Goal: Task Accomplishment & Management: Complete application form

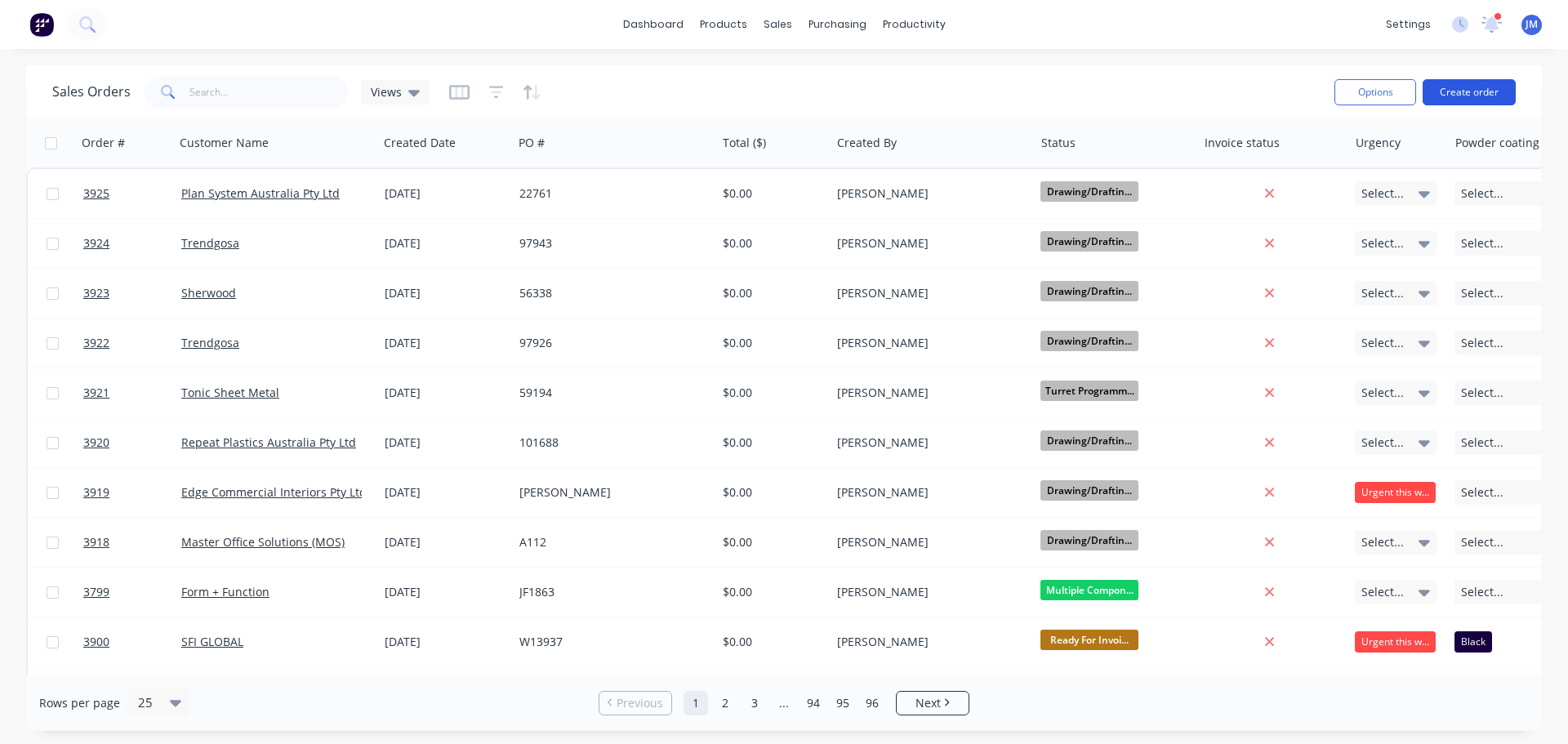
drag, startPoint x: 0, startPoint y: 0, endPoint x: 1482, endPoint y: 90, distance: 1484.7
click at [1482, 90] on button "Create order" at bounding box center [1469, 93] width 93 height 26
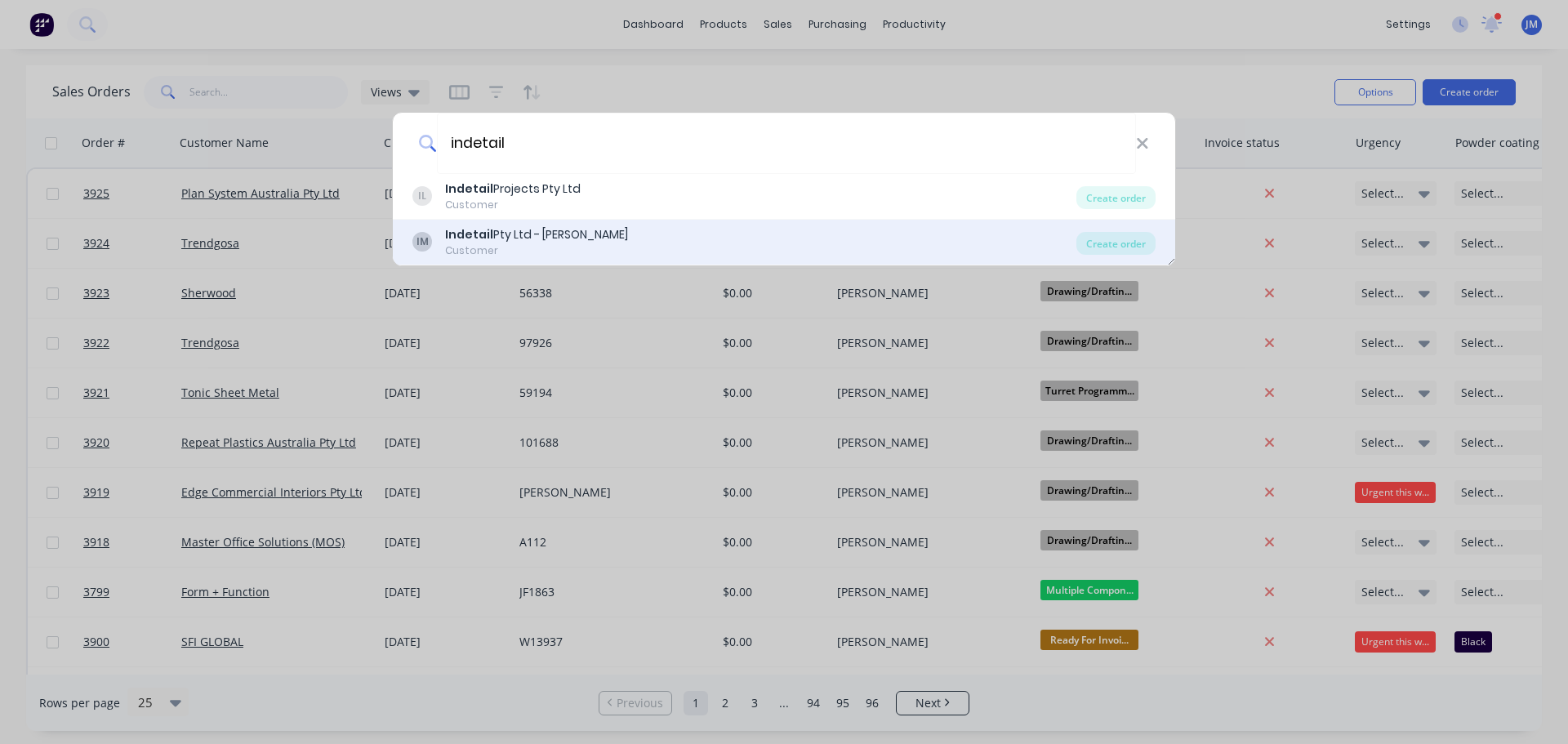
type input "indetail"
click at [563, 241] on div "Indetail Pty Ltd - [PERSON_NAME]" at bounding box center [536, 234] width 183 height 17
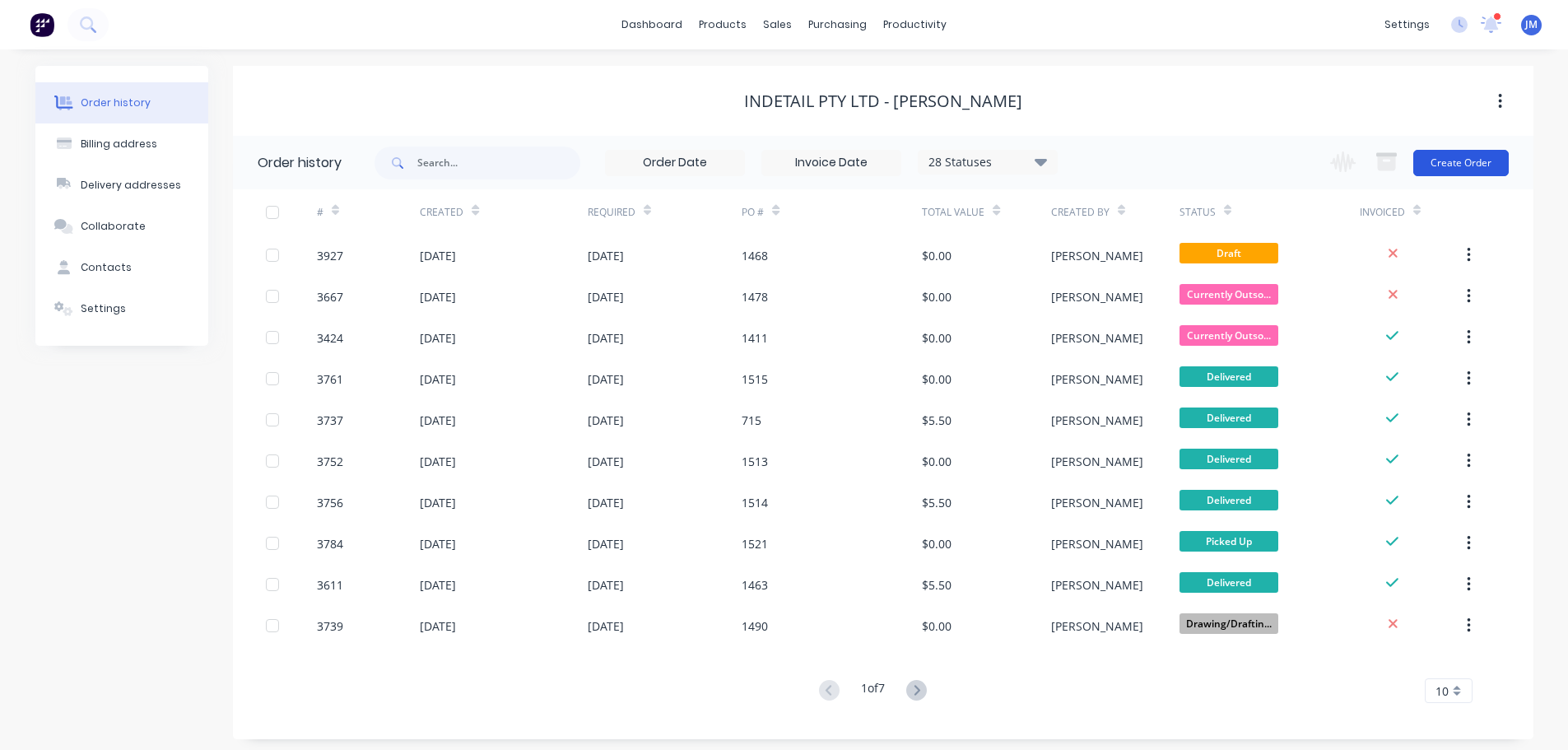
click at [1463, 174] on button "Create Order" at bounding box center [1461, 164] width 95 height 27
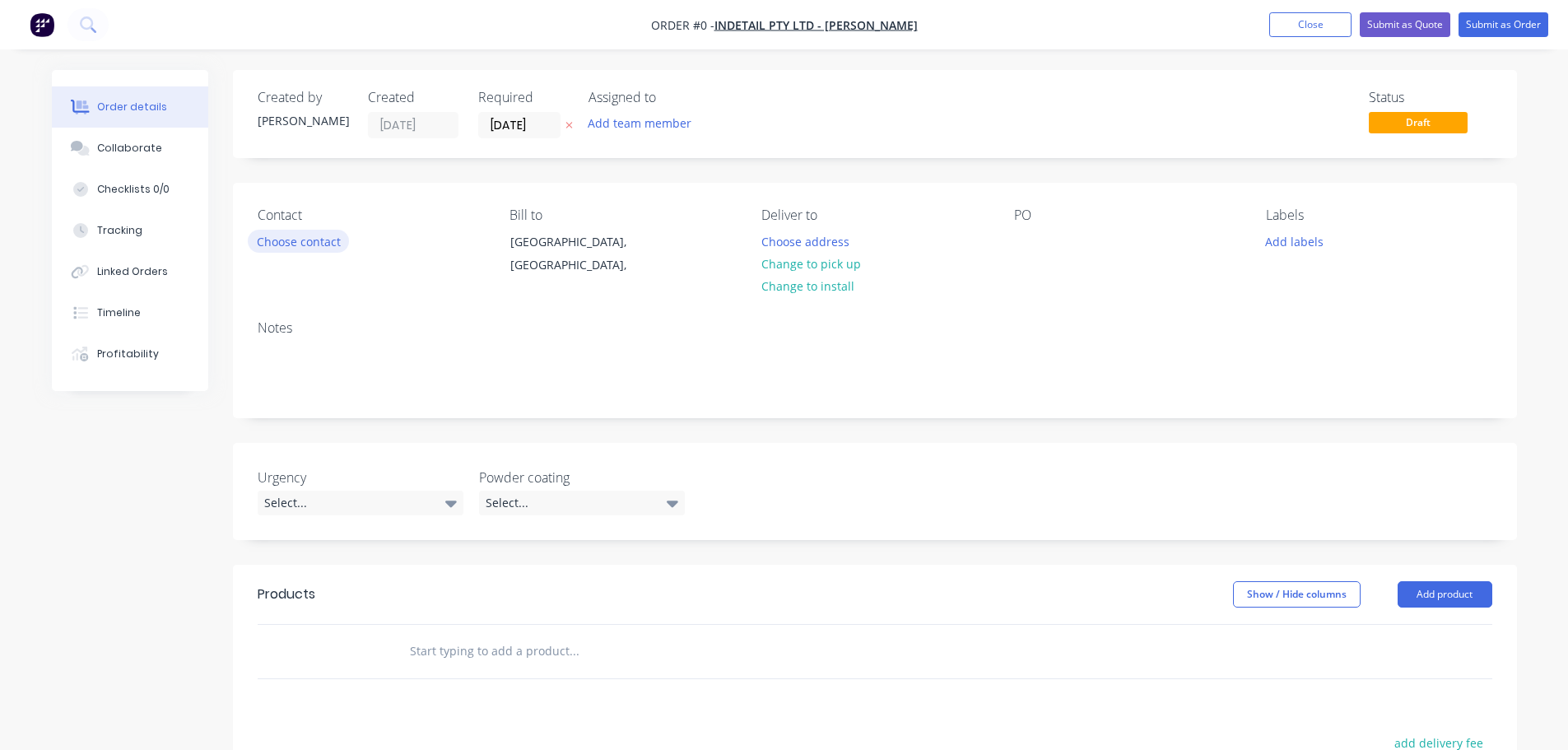
click at [268, 243] on button "Choose contact" at bounding box center [298, 240] width 101 height 23
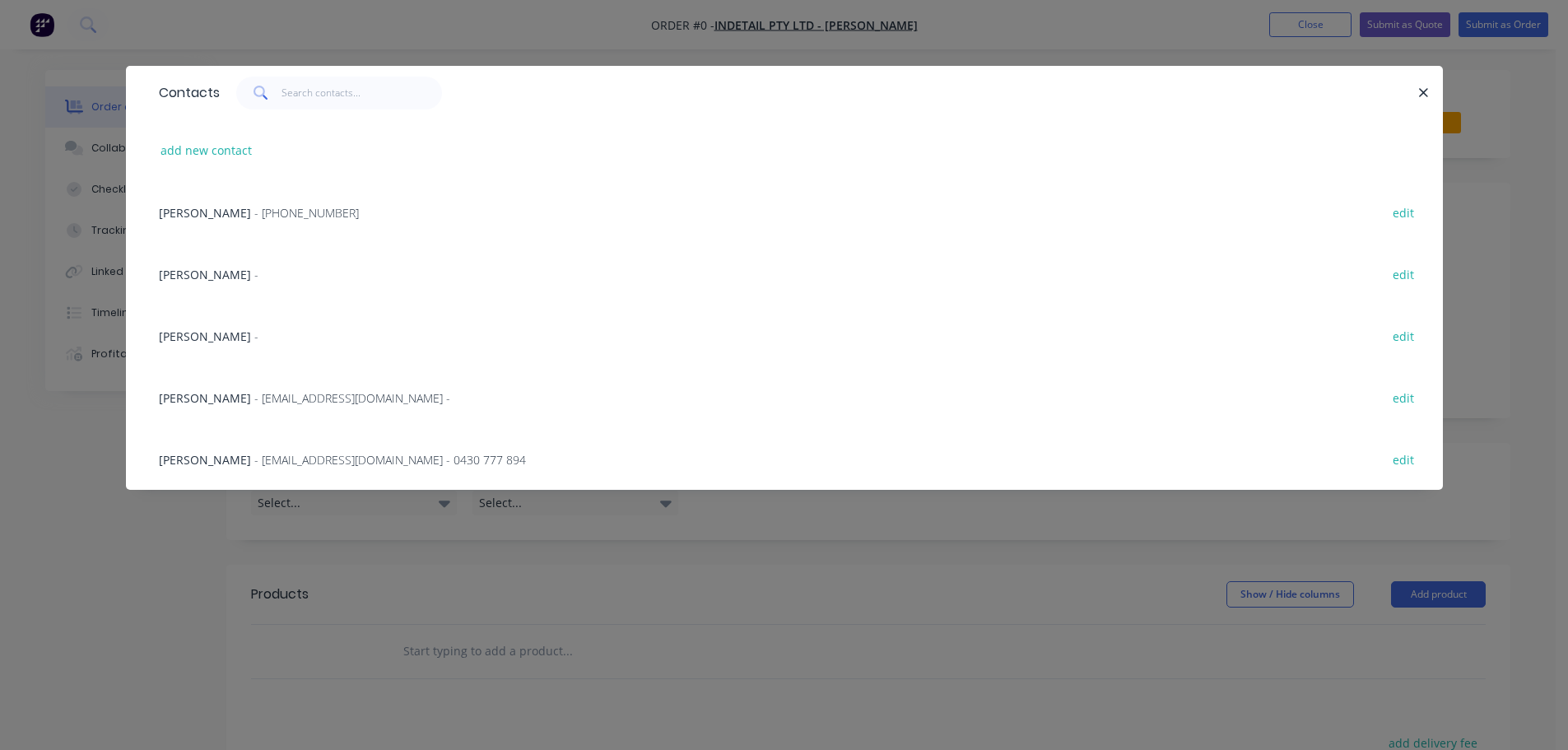
click at [242, 342] on span "[PERSON_NAME]" at bounding box center [204, 336] width 92 height 16
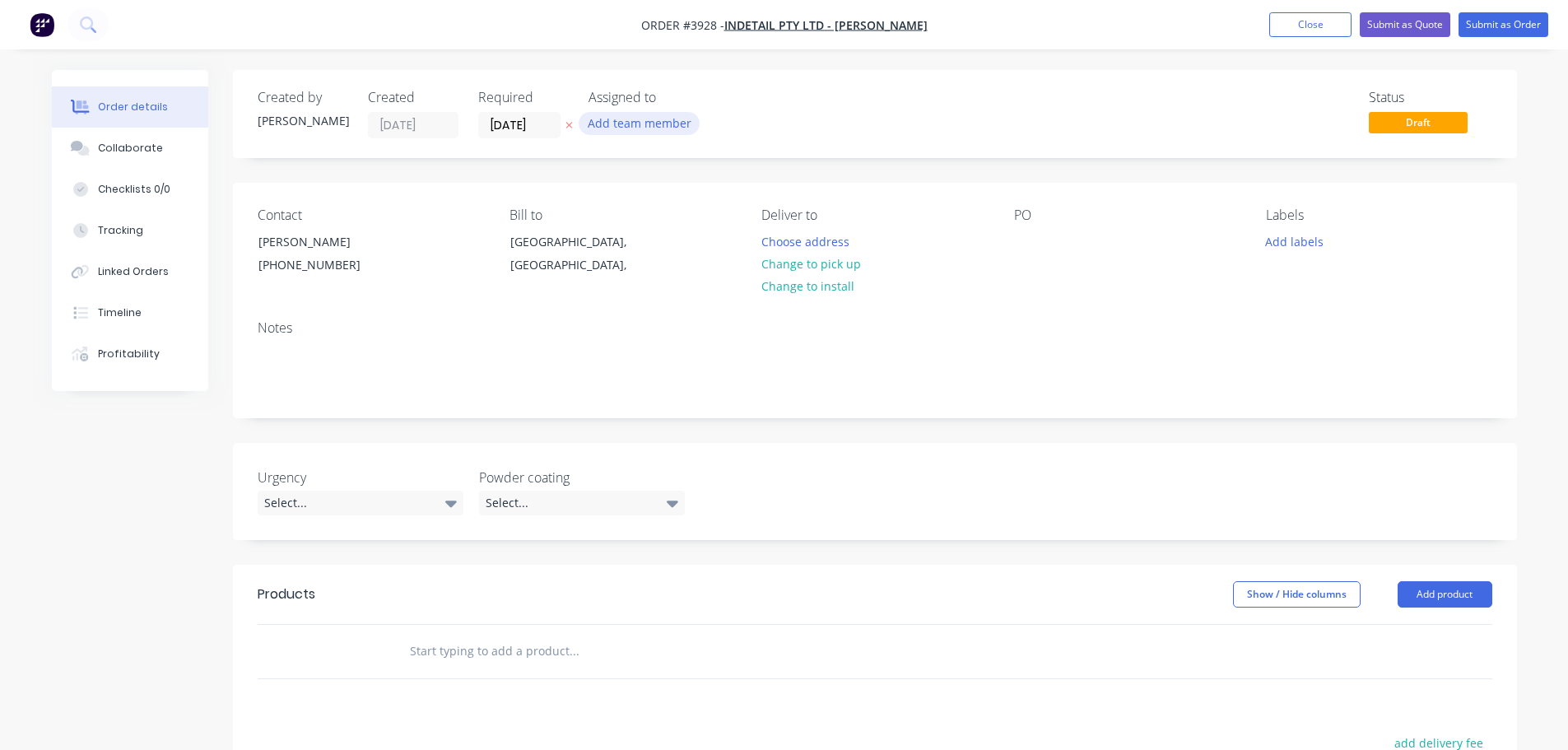
click at [604, 123] on button "Add team member" at bounding box center [639, 123] width 121 height 23
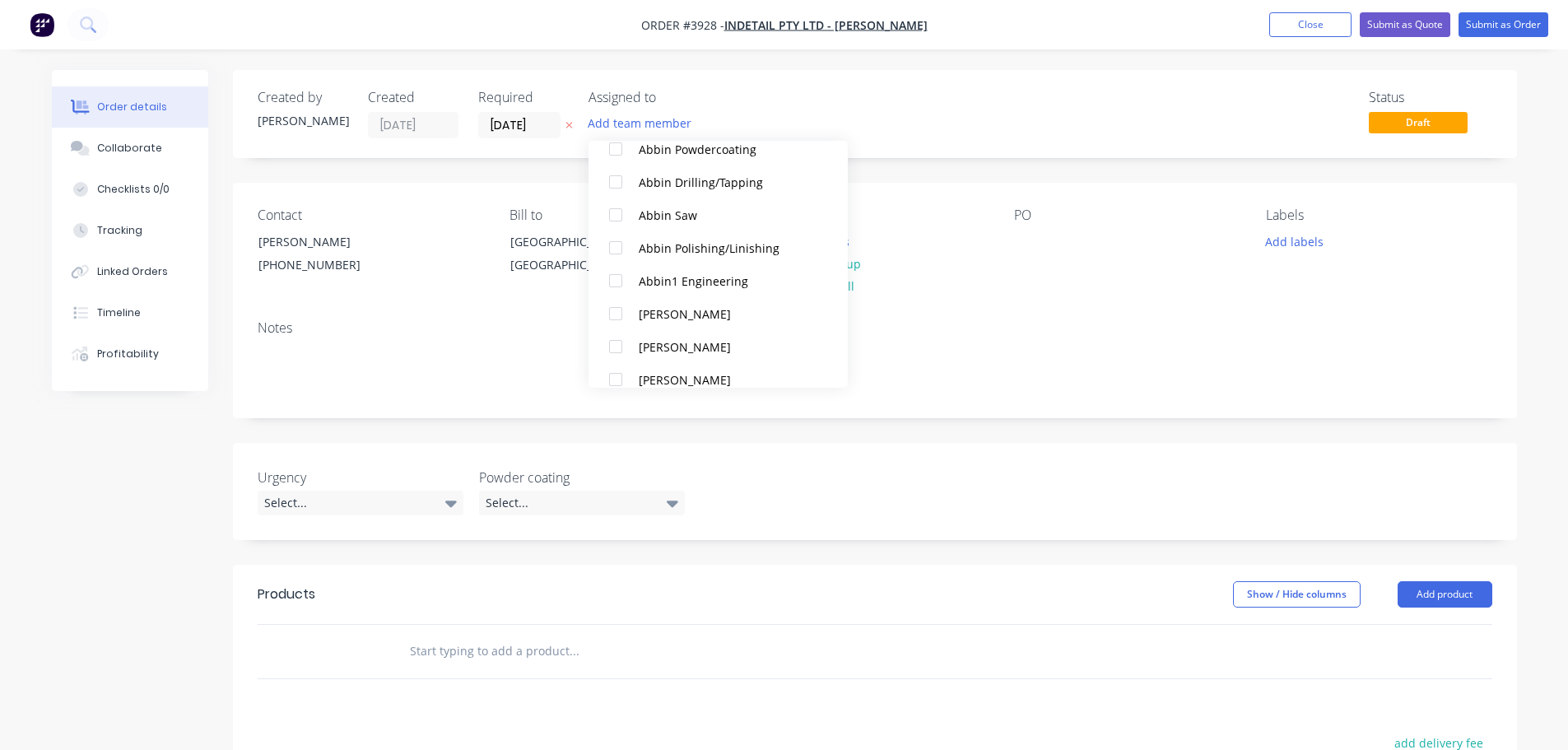
scroll to position [411, 0]
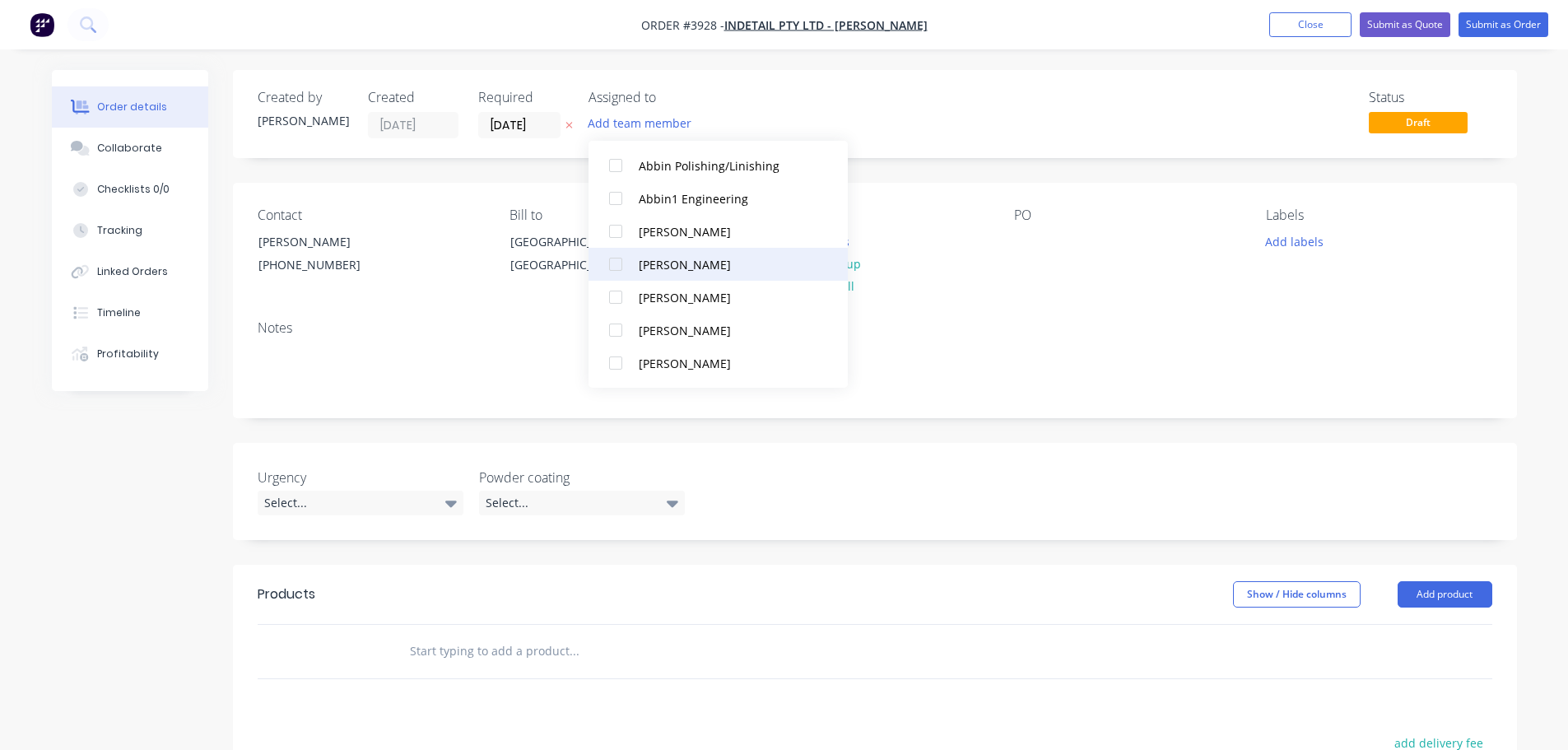
click at [615, 258] on div at bounding box center [615, 264] width 33 height 33
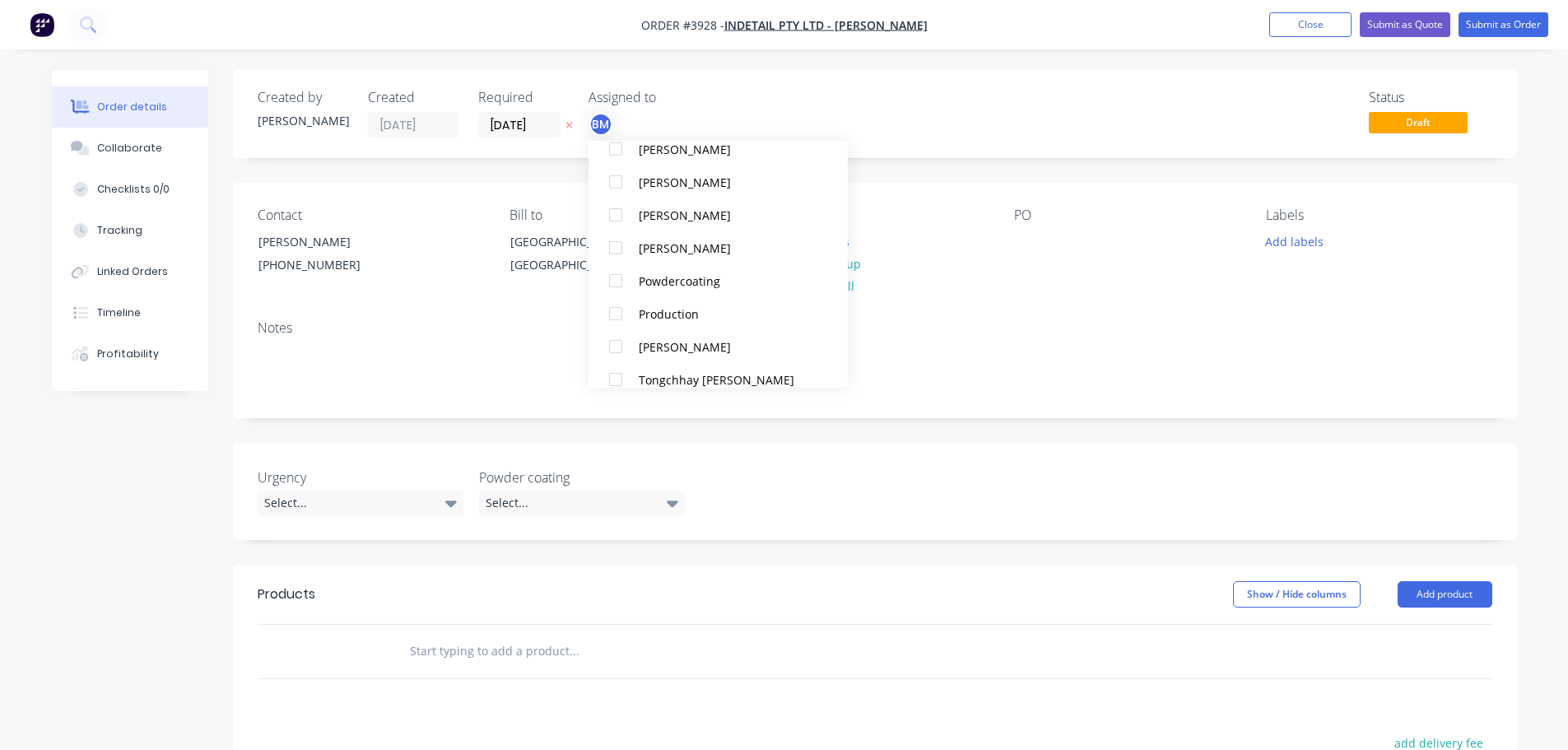
scroll to position [1070, 0]
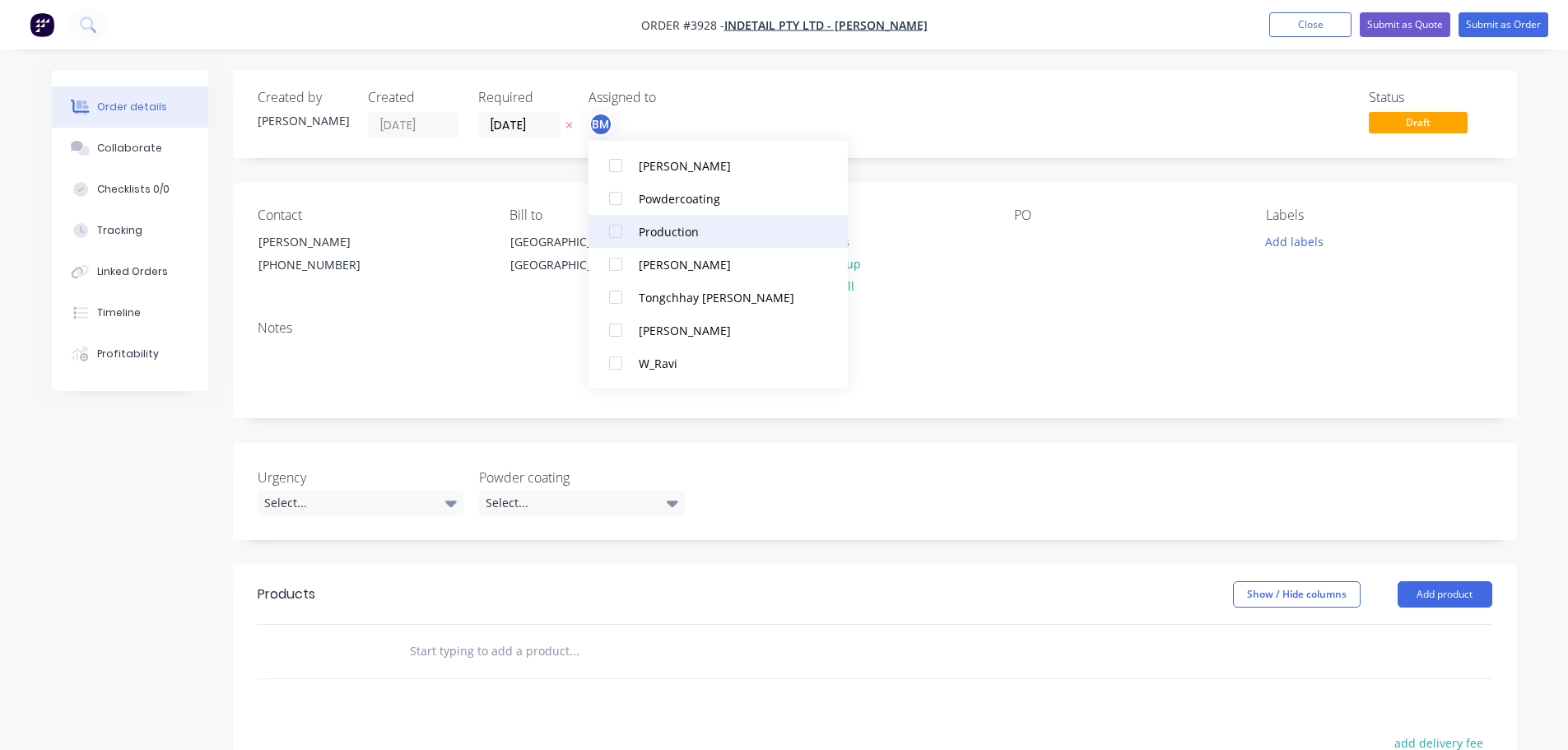
click at [619, 233] on div at bounding box center [615, 230] width 33 height 33
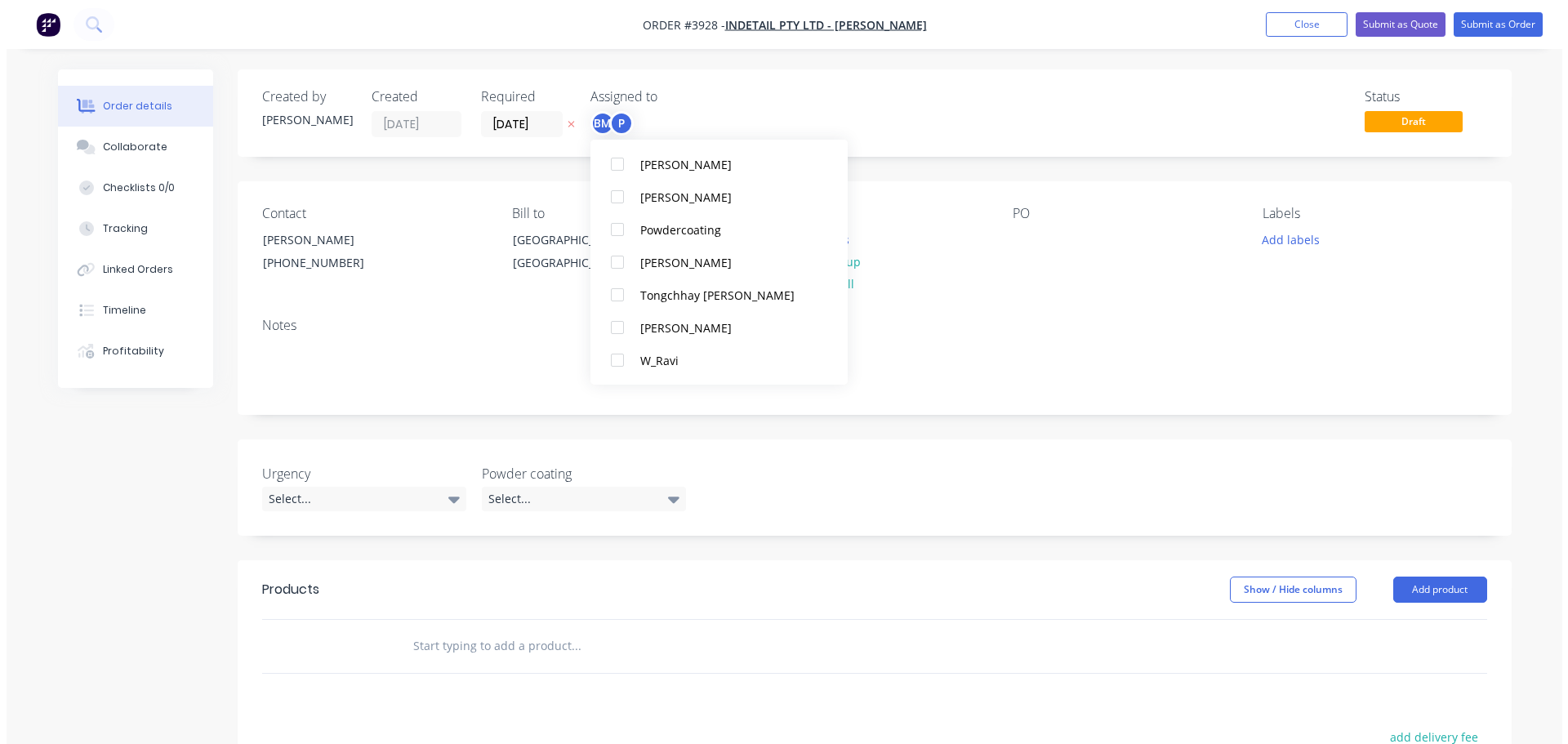
scroll to position [17, 0]
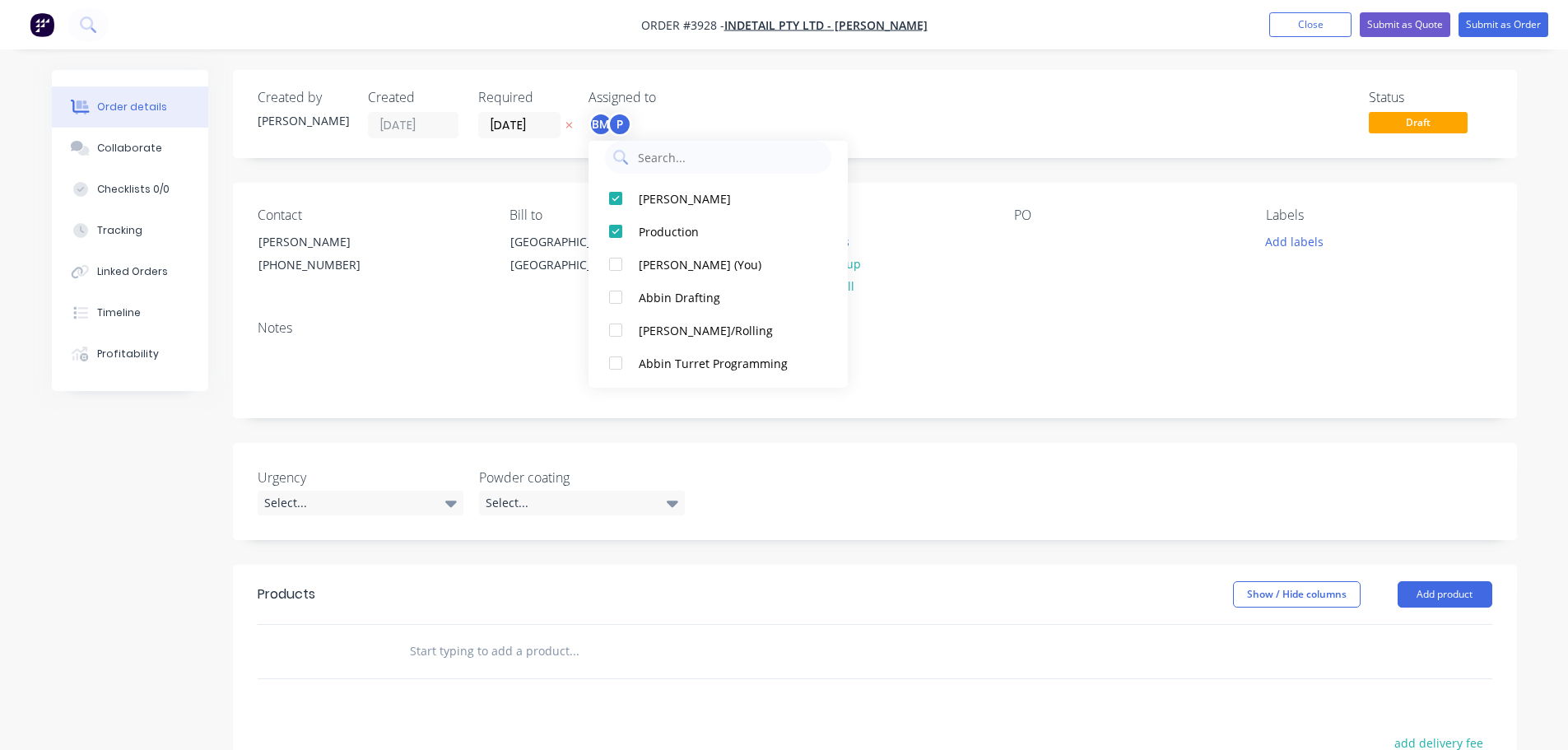
click at [1077, 296] on div "Contact [PERSON_NAME] [PHONE_NUMBER] Bill to [GEOGRAPHIC_DATA], [GEOGRAPHIC_DAT…" at bounding box center [875, 244] width 1284 height 124
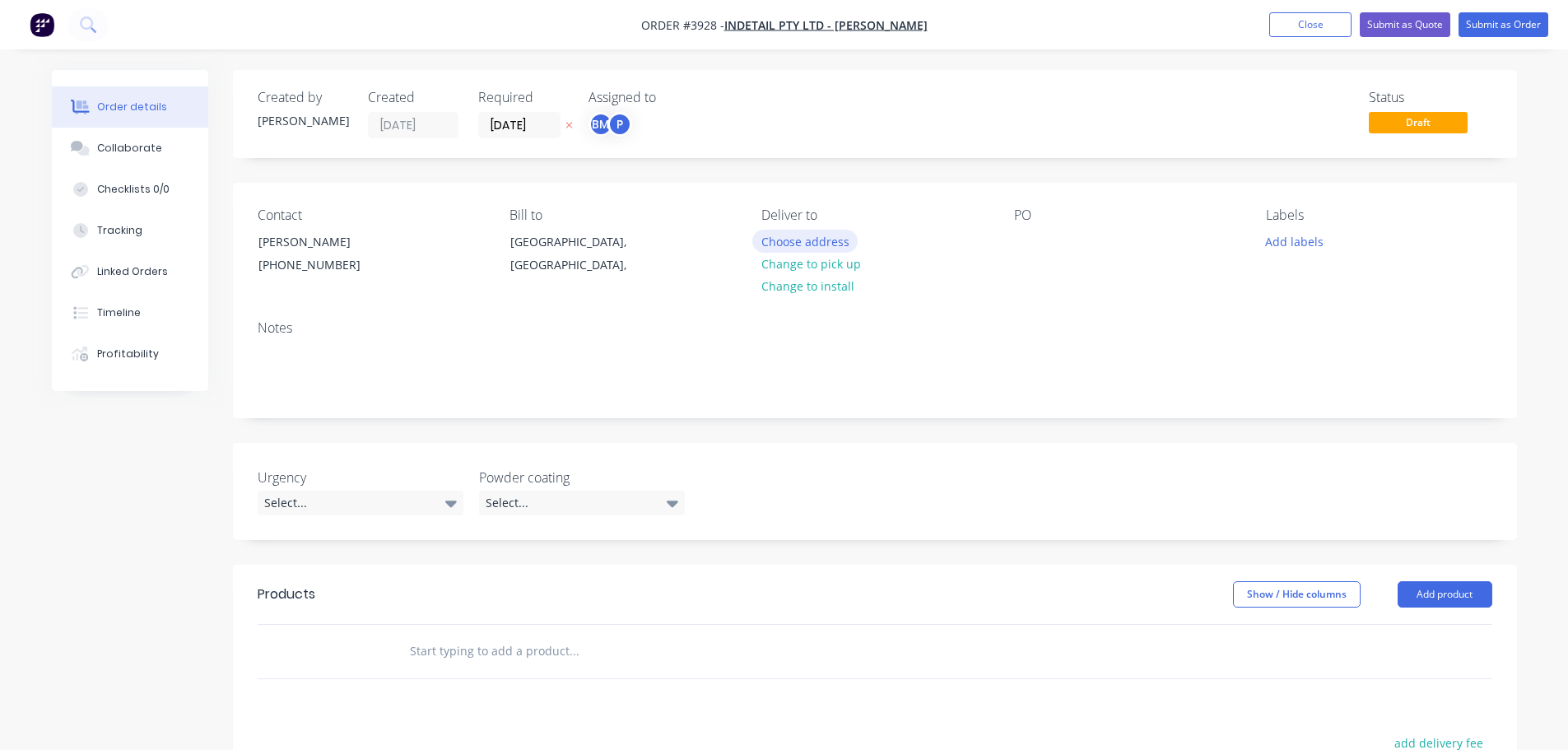
click at [815, 248] on button "Choose address" at bounding box center [805, 240] width 105 height 23
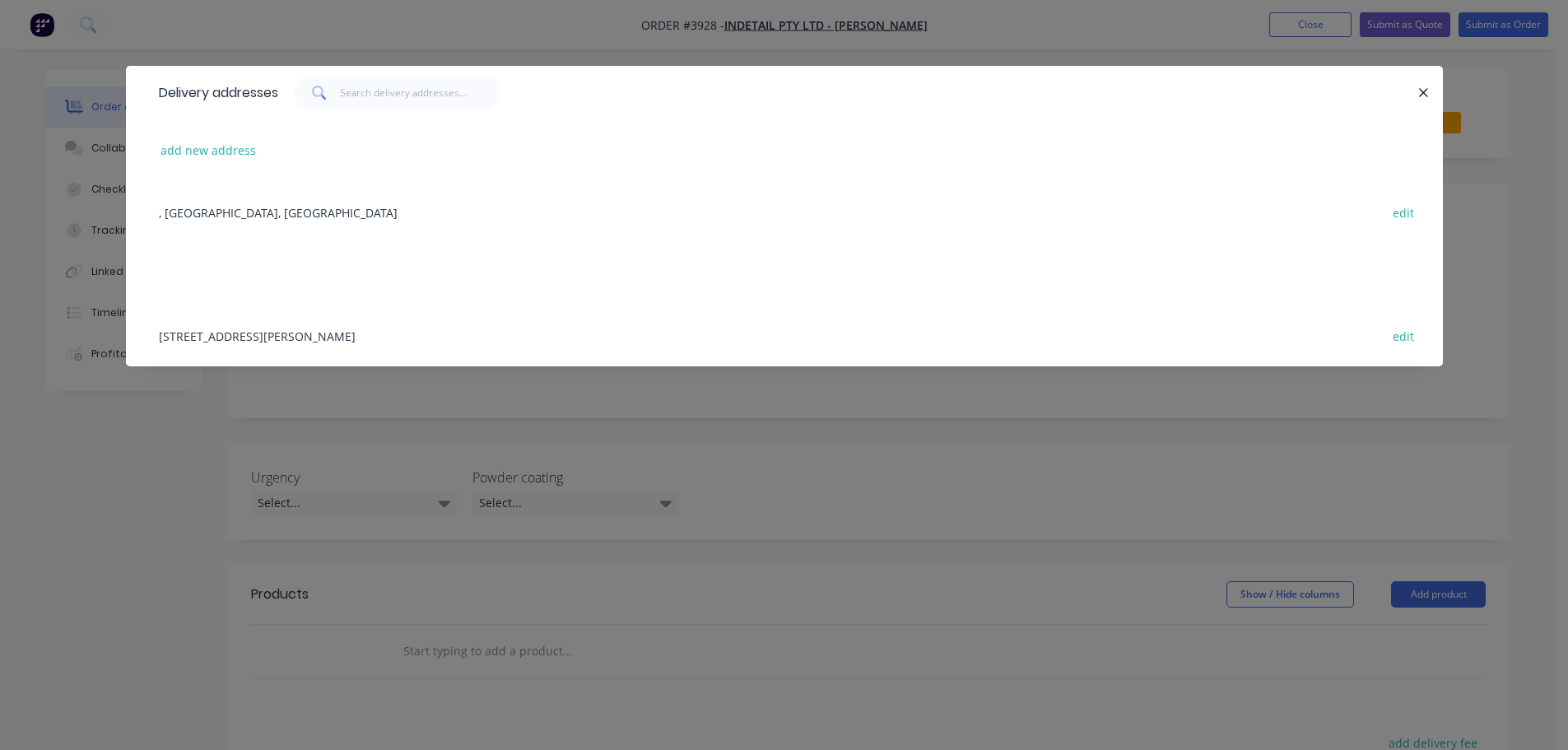
click at [370, 338] on div "[STREET_ADDRESS][PERSON_NAME] edit" at bounding box center [784, 335] width 1268 height 62
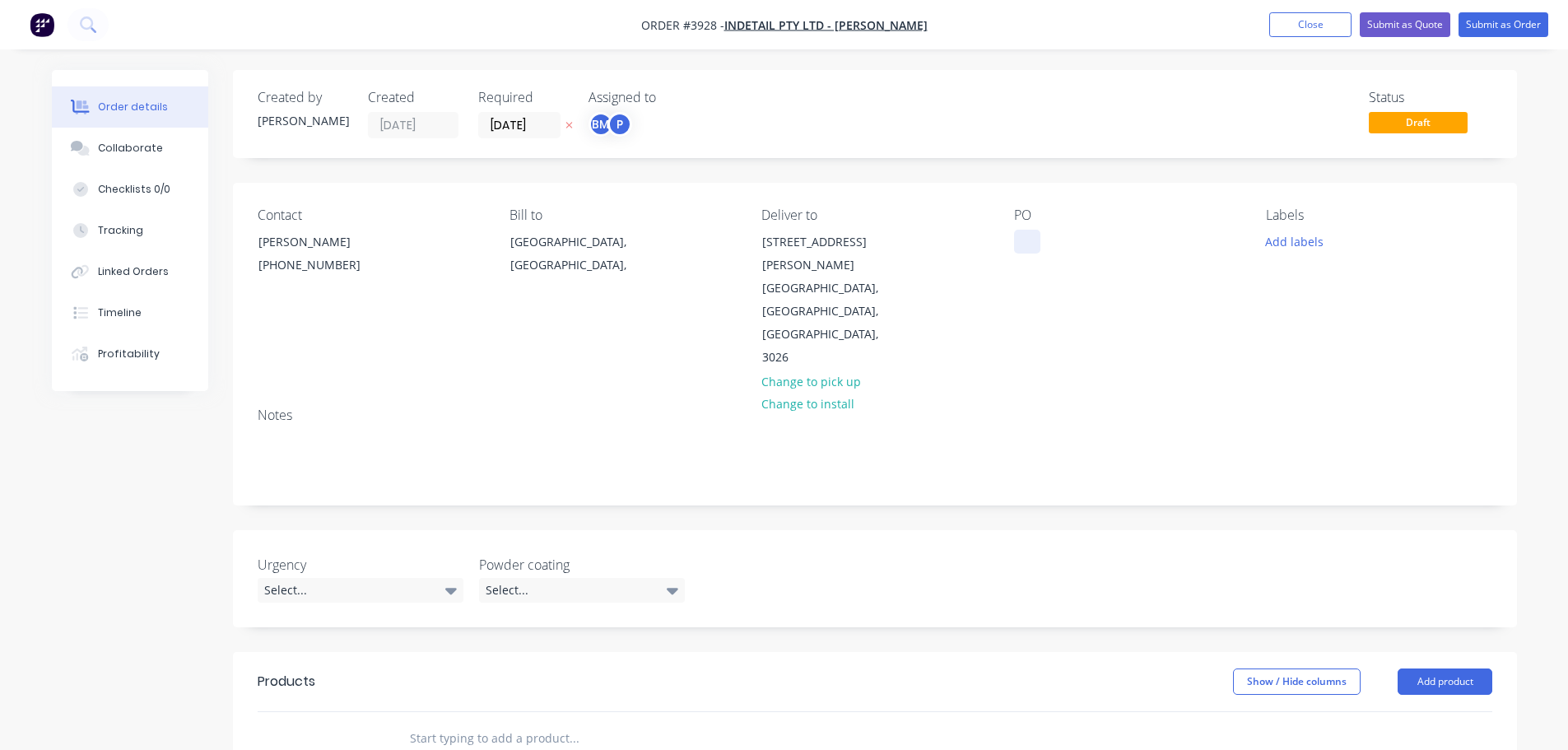
click at [1016, 245] on div at bounding box center [1027, 241] width 27 height 24
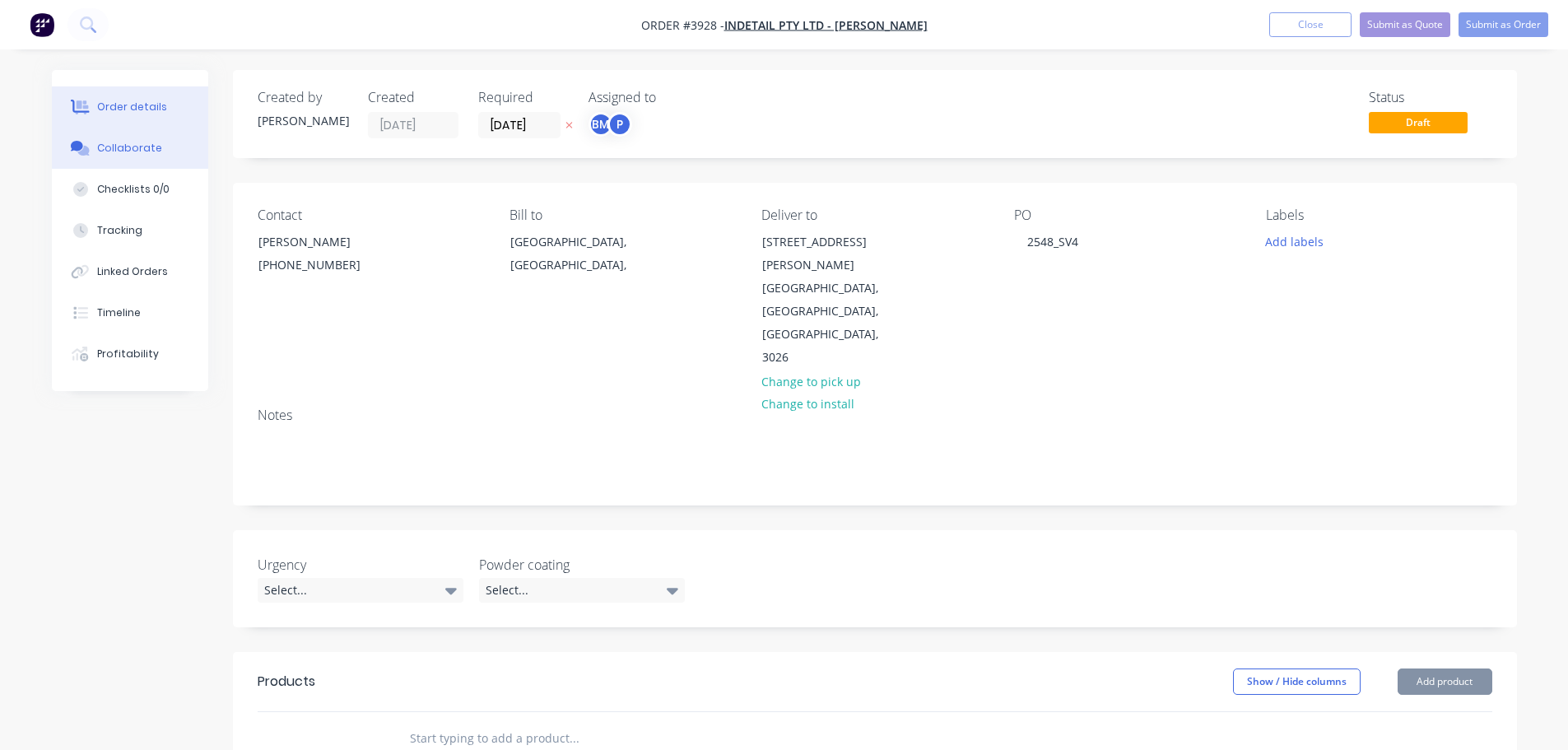
click at [141, 154] on div "Collaborate" at bounding box center [129, 148] width 65 height 15
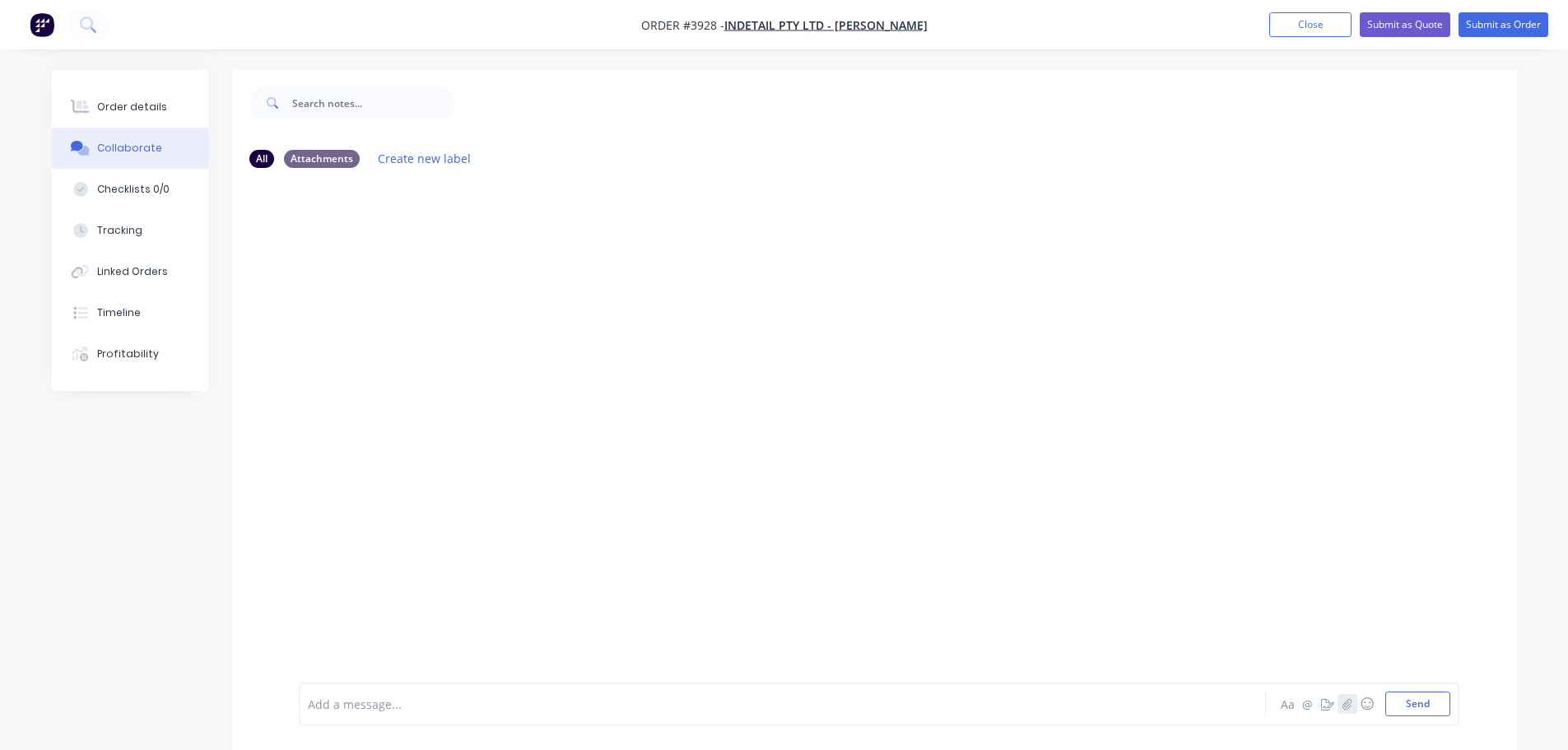
click at [1346, 711] on button "button" at bounding box center [1348, 704] width 20 height 20
click at [1404, 704] on button "Send" at bounding box center [1418, 704] width 65 height 25
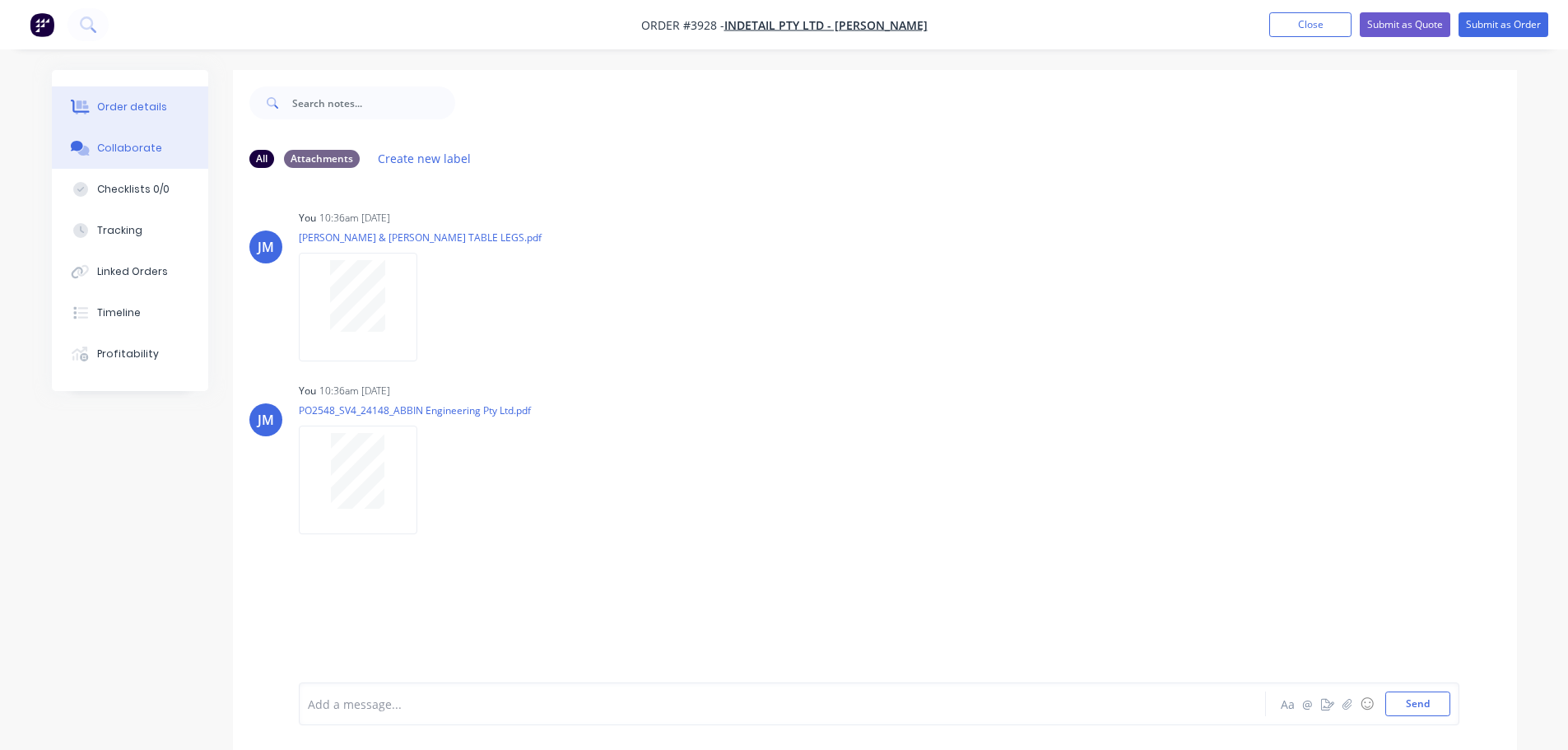
click at [112, 98] on button "Order details" at bounding box center [129, 107] width 156 height 41
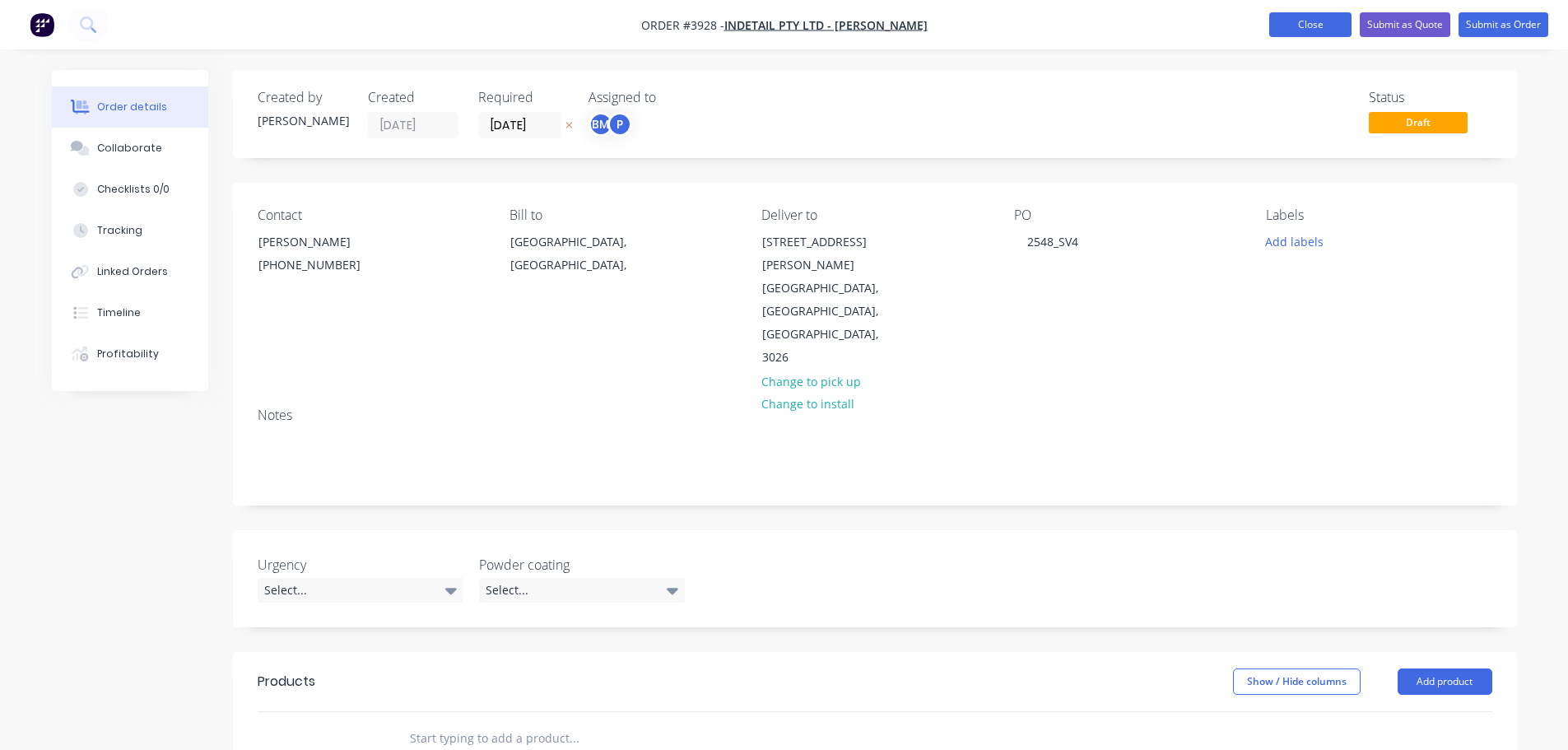
click at [1323, 23] on button "Close" at bounding box center [1310, 25] width 83 height 25
